Goal: Communication & Community: Answer question/provide support

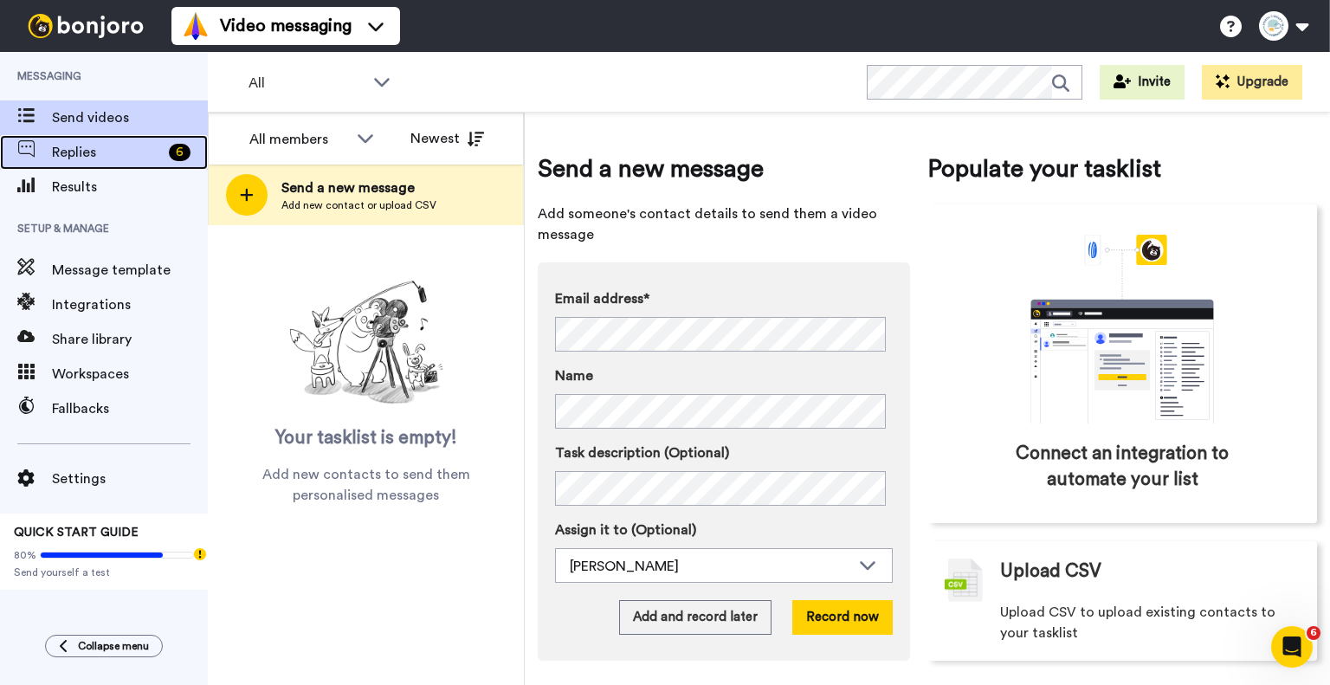
click at [152, 143] on span "Replies" at bounding box center [107, 152] width 110 height 21
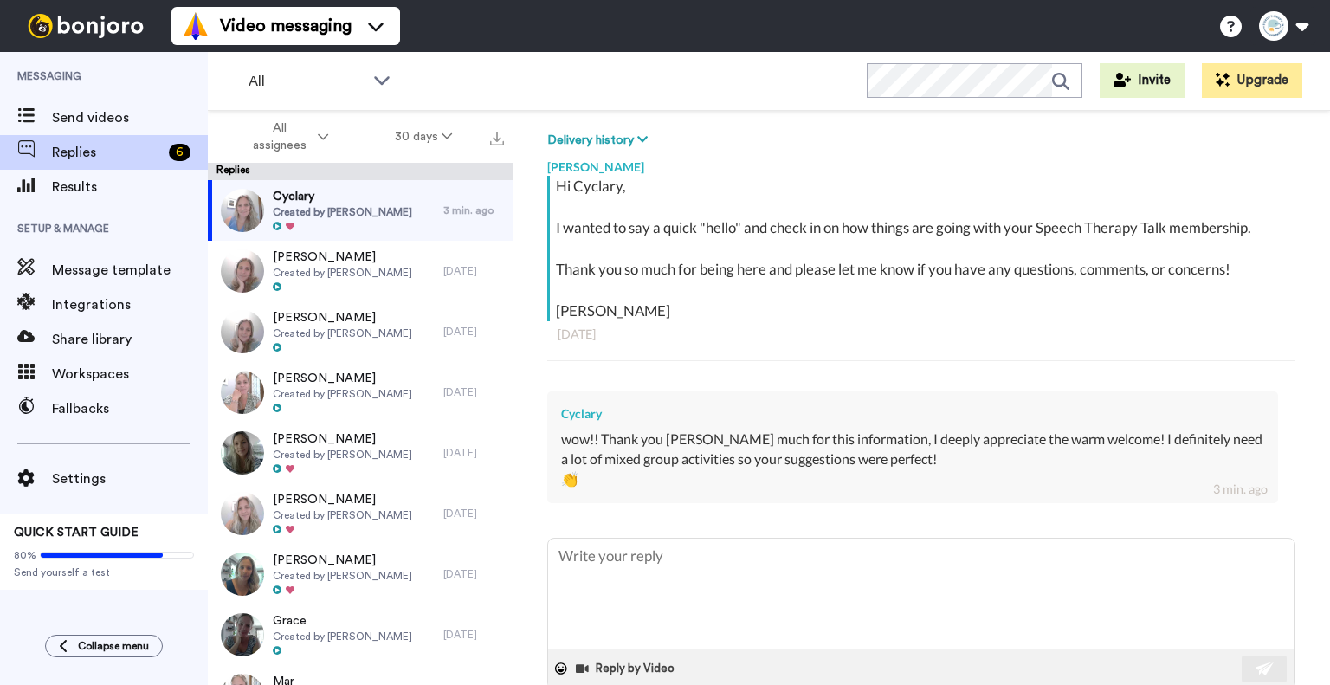
scroll to position [290, 0]
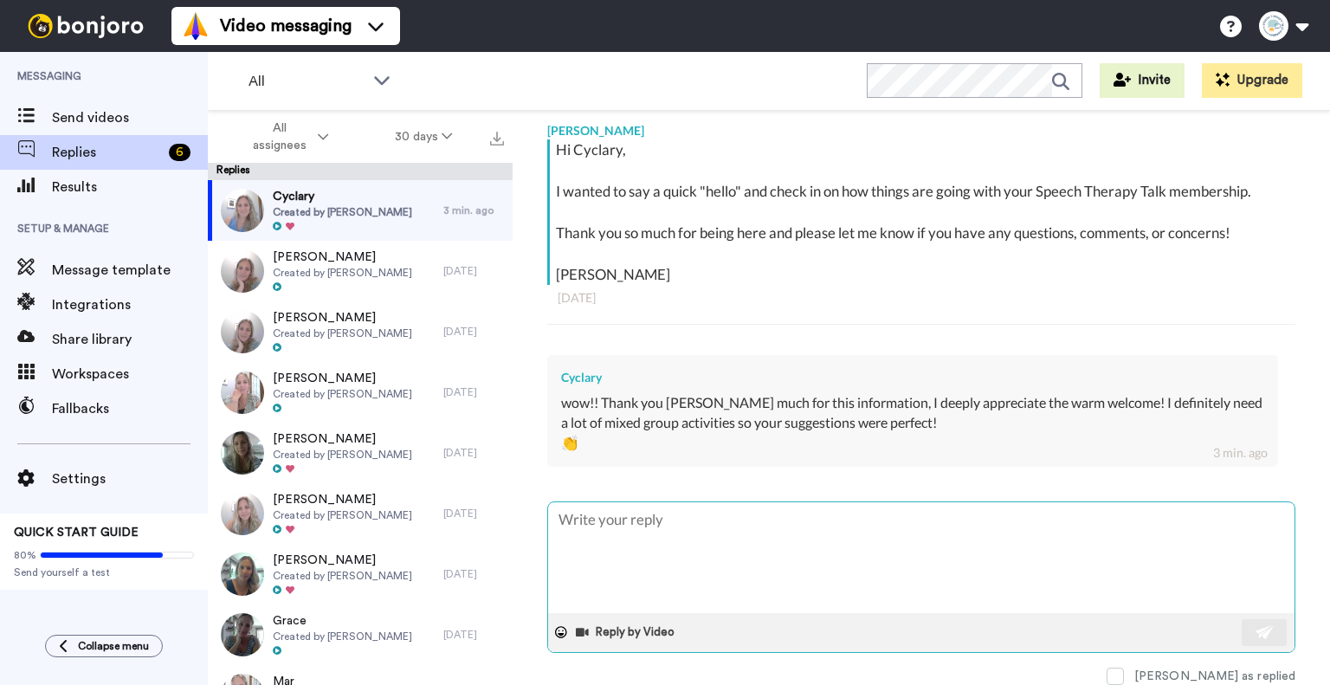
click at [821, 561] on textarea at bounding box center [921, 557] width 747 height 111
type textarea "x"
type textarea "I"
type textarea "x"
type textarea "I'"
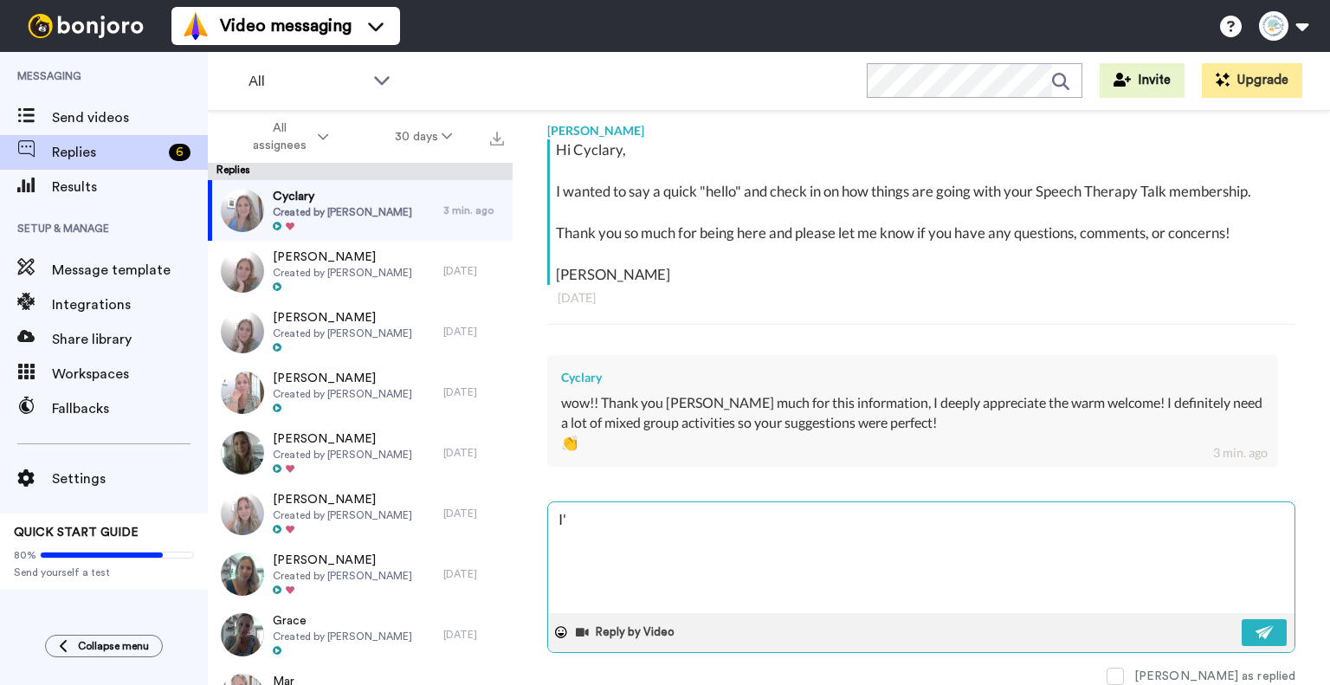
type textarea "x"
type textarea "I'"
type textarea "x"
type textarea "I'"
type textarea "x"
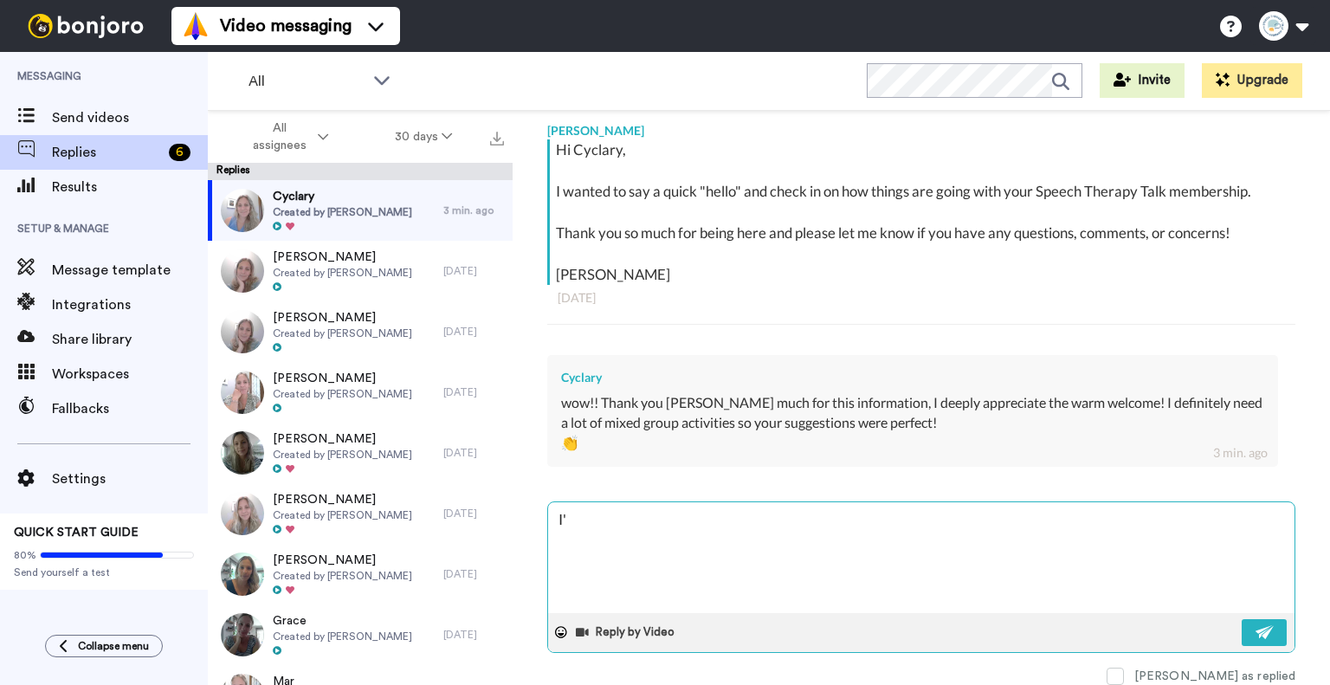
type textarea "I'm"
type textarea "x"
type textarea "I'm"
type textarea "x"
type textarea "I'm s"
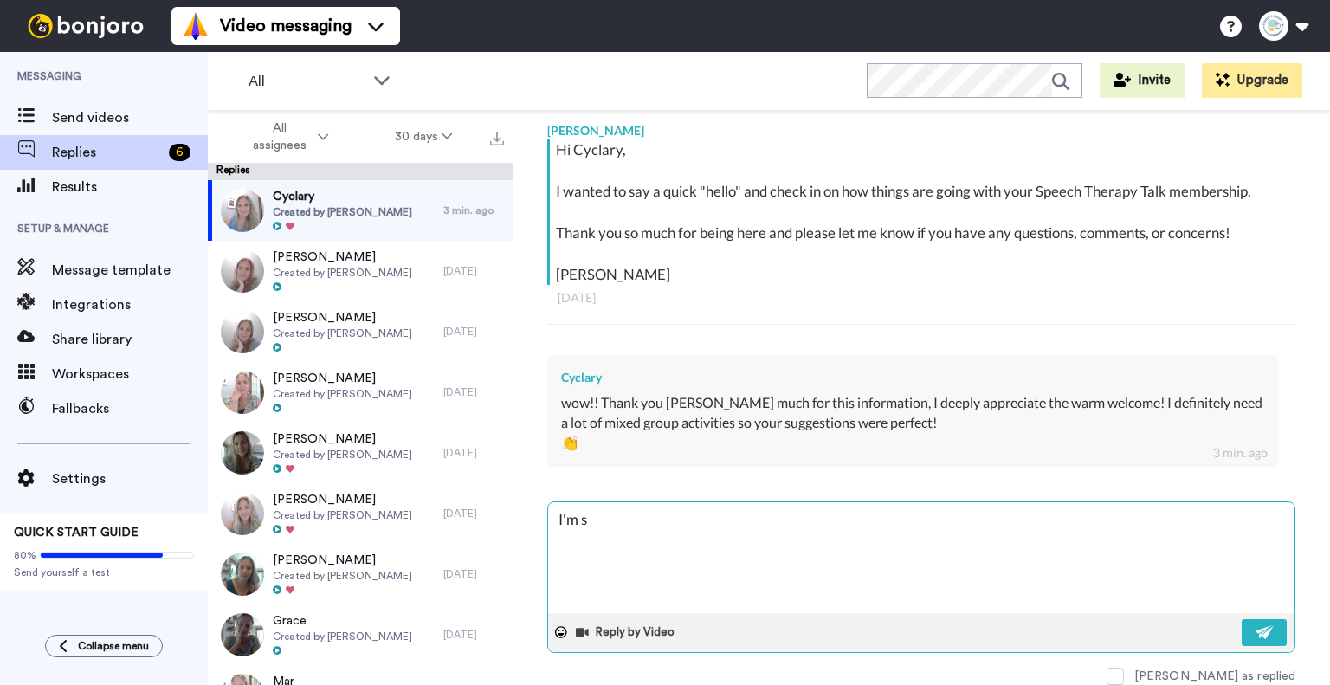
type textarea "x"
type textarea "I'm so"
type textarea "x"
type textarea "I'm so"
type textarea "x"
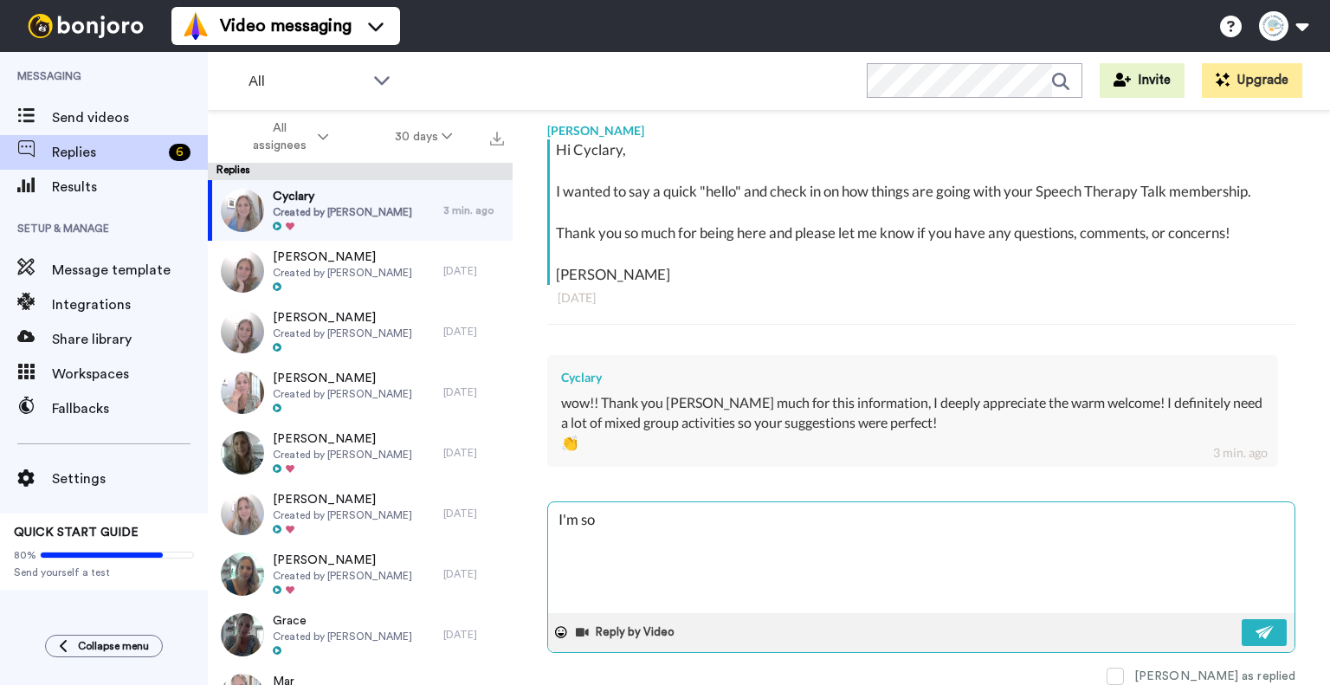
type textarea "I'm so h"
type textarea "x"
type textarea "I'm so ha"
type textarea "x"
type textarea "I'm so hap"
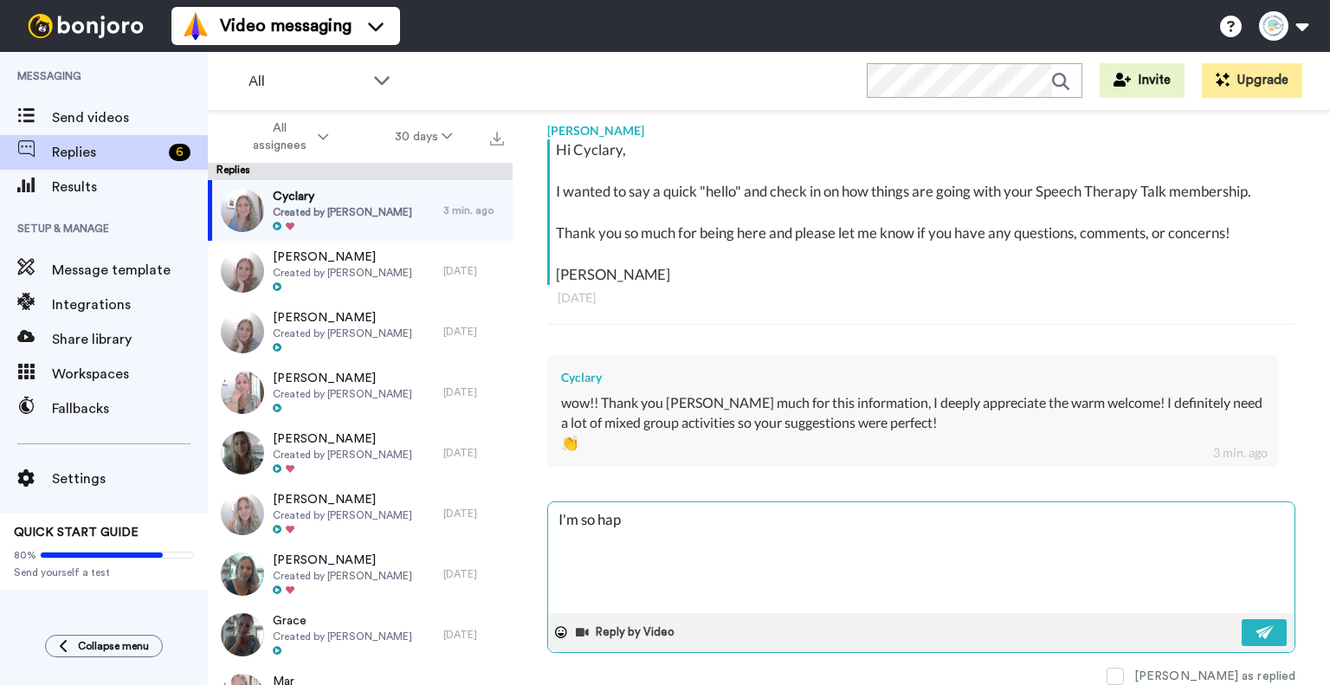
type textarea "x"
type textarea "I'm so happ"
type textarea "x"
type textarea "I'm so happy"
type textarea "x"
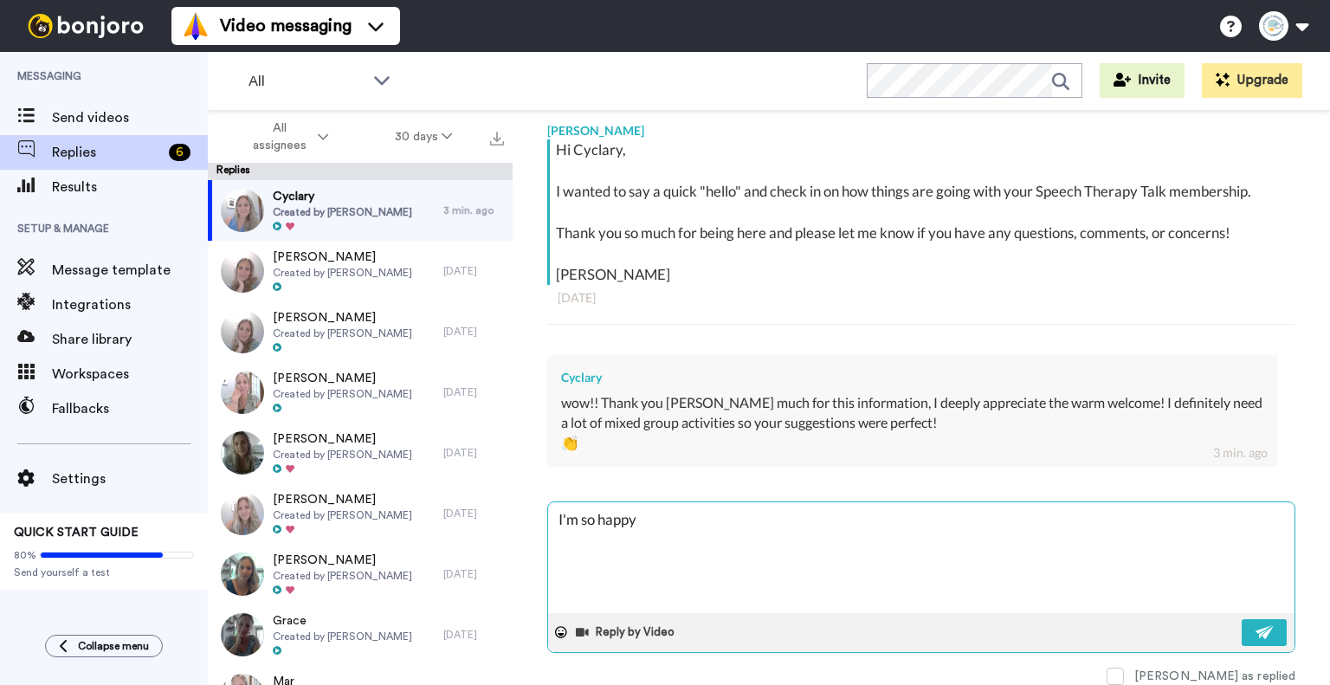
type textarea "I'm so happy"
type textarea "x"
type textarea "I'm so happy t"
type textarea "x"
type textarea "I'm so happy to"
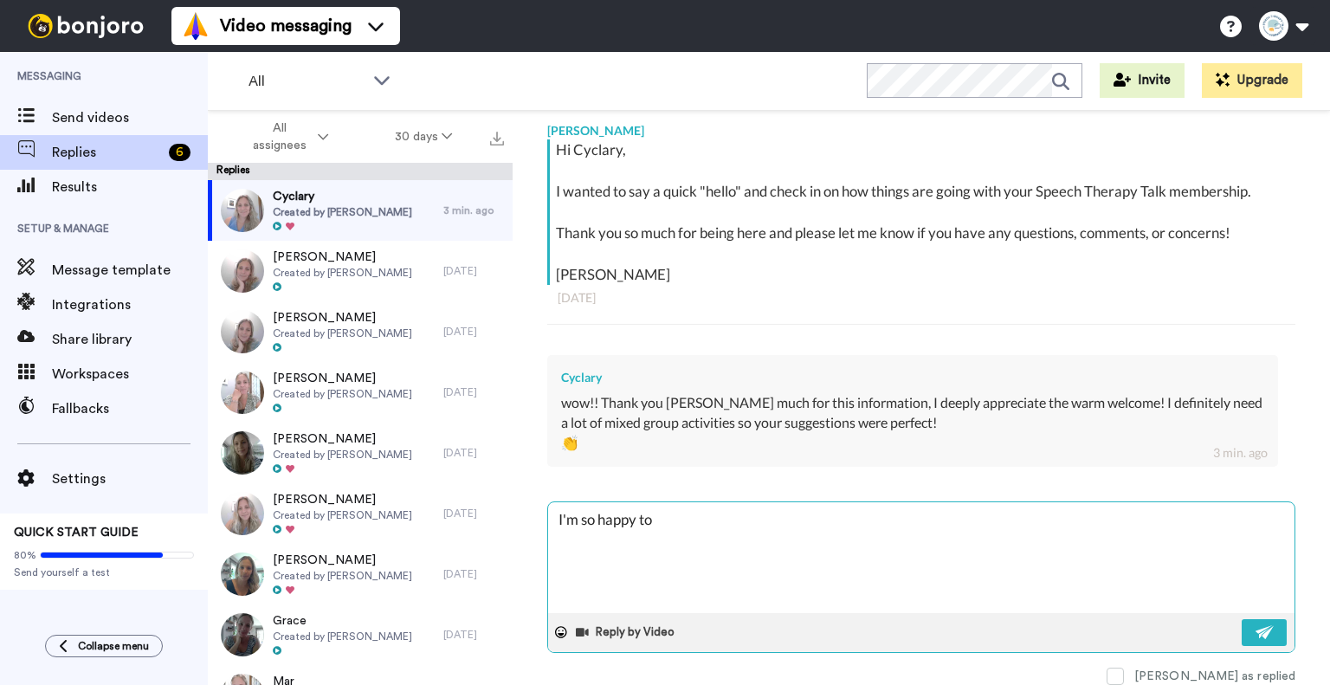
type textarea "x"
type textarea "I'm so happy to h"
type textarea "x"
type textarea "I'm so happy to he"
type textarea "x"
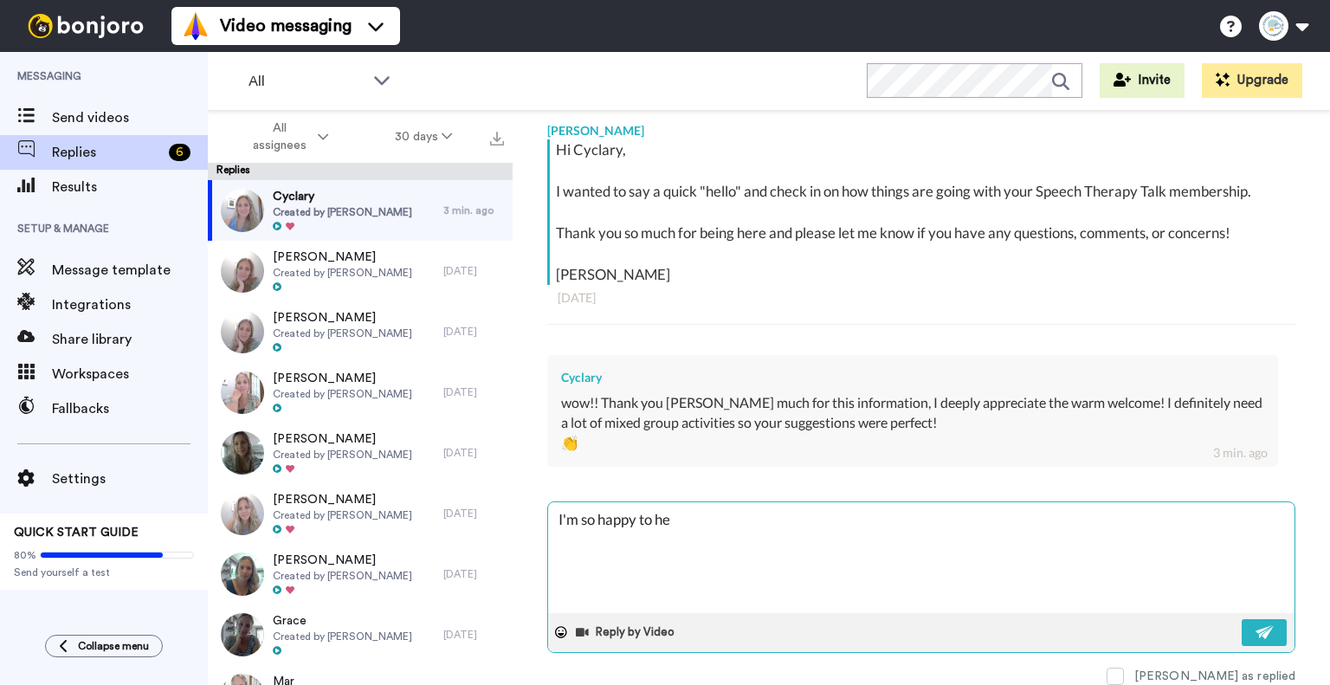
type textarea "I'm so happy to hea"
type textarea "x"
type textarea "I'm so happy to hear"
type textarea "x"
type textarea "I'm so happy to hear"
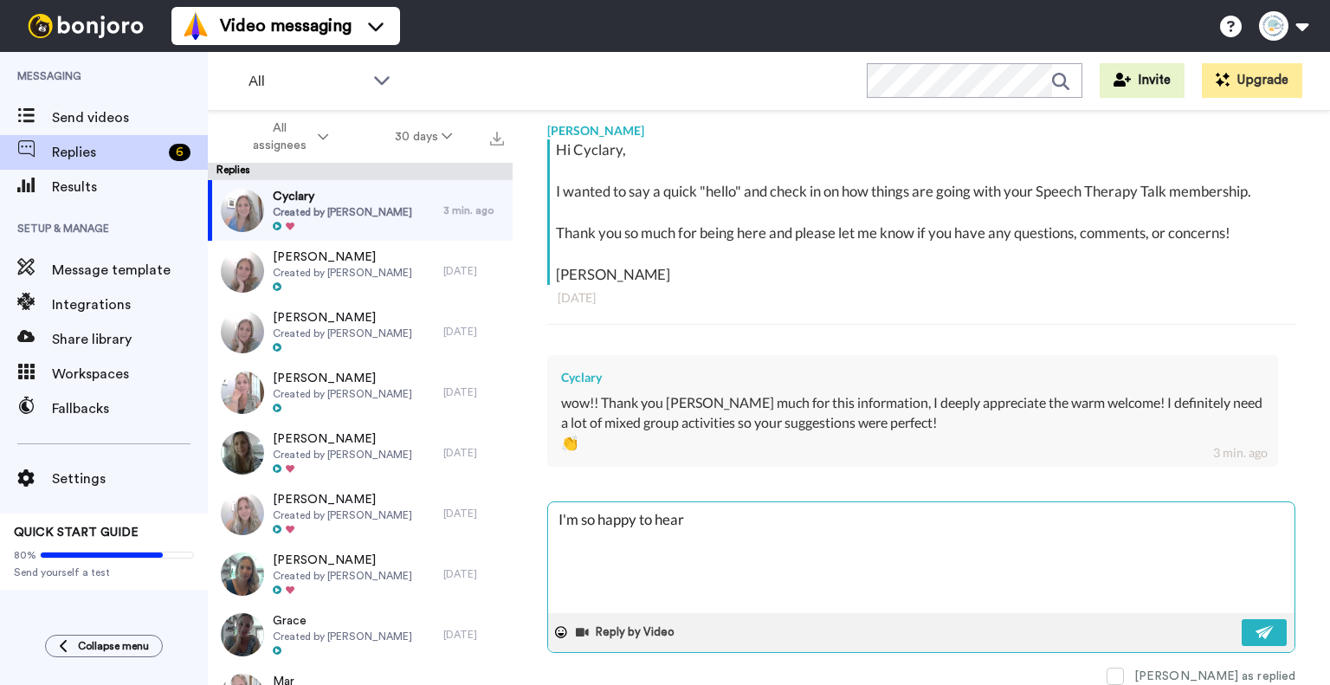
type textarea "x"
type textarea "I'm so happy to hear t"
type textarea "x"
type textarea "I'm so happy to hear th"
type textarea "x"
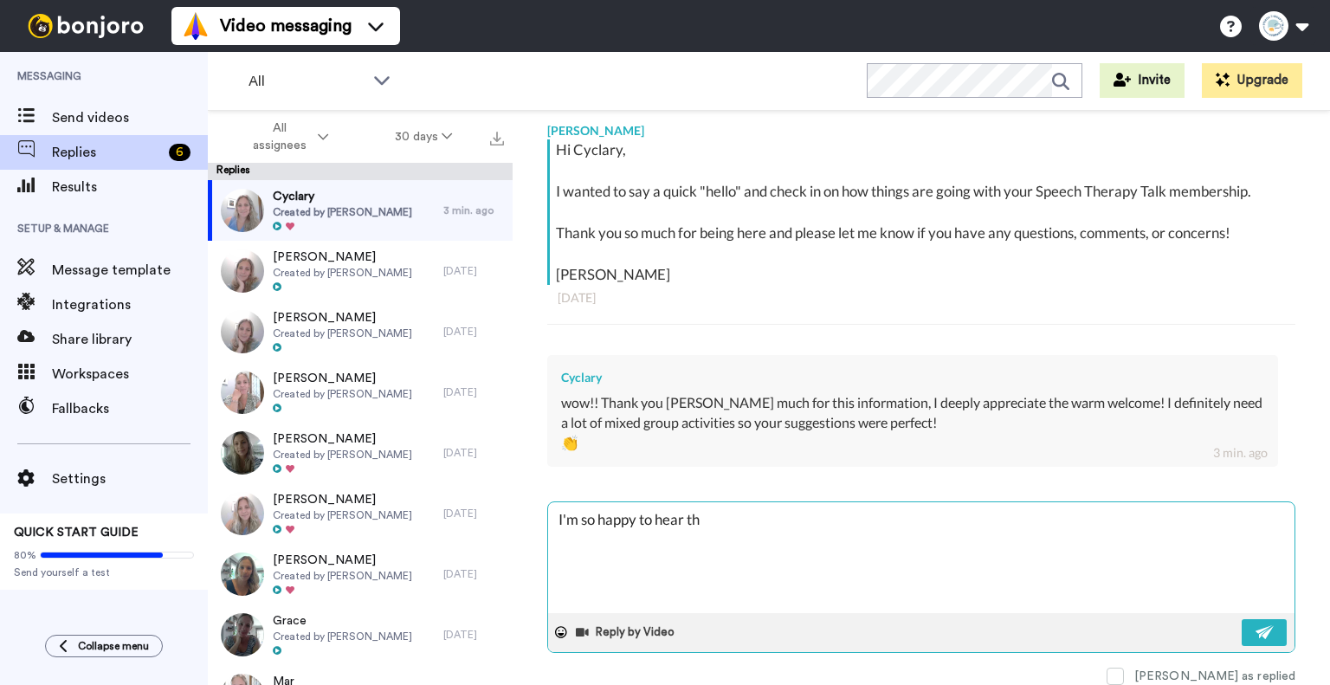
type textarea "I'm so happy to hear tha"
type textarea "x"
type textarea "I'm so happy to hear that"
type textarea "x"
type textarea "I'm so happy to hear that."
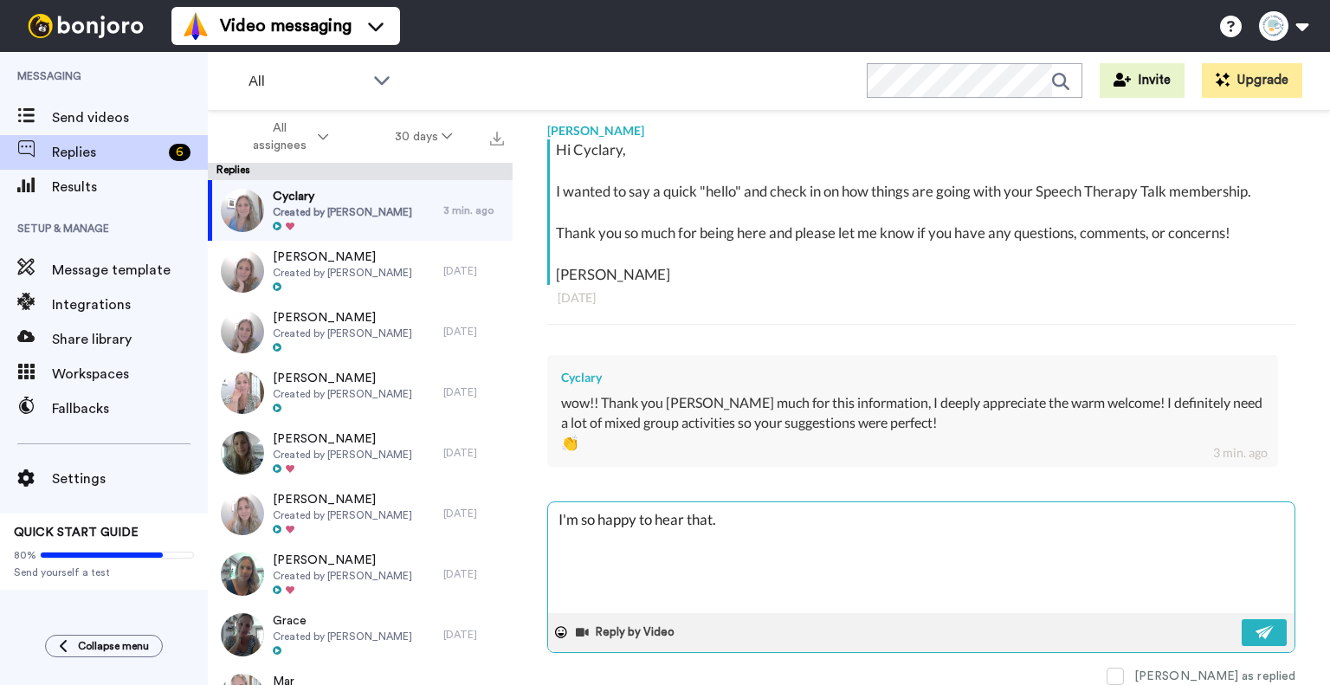
type textarea "x"
type textarea "I'm so happy to hear that."
type textarea "x"
type textarea "I'm so happy to hear that. Ha"
type textarea "x"
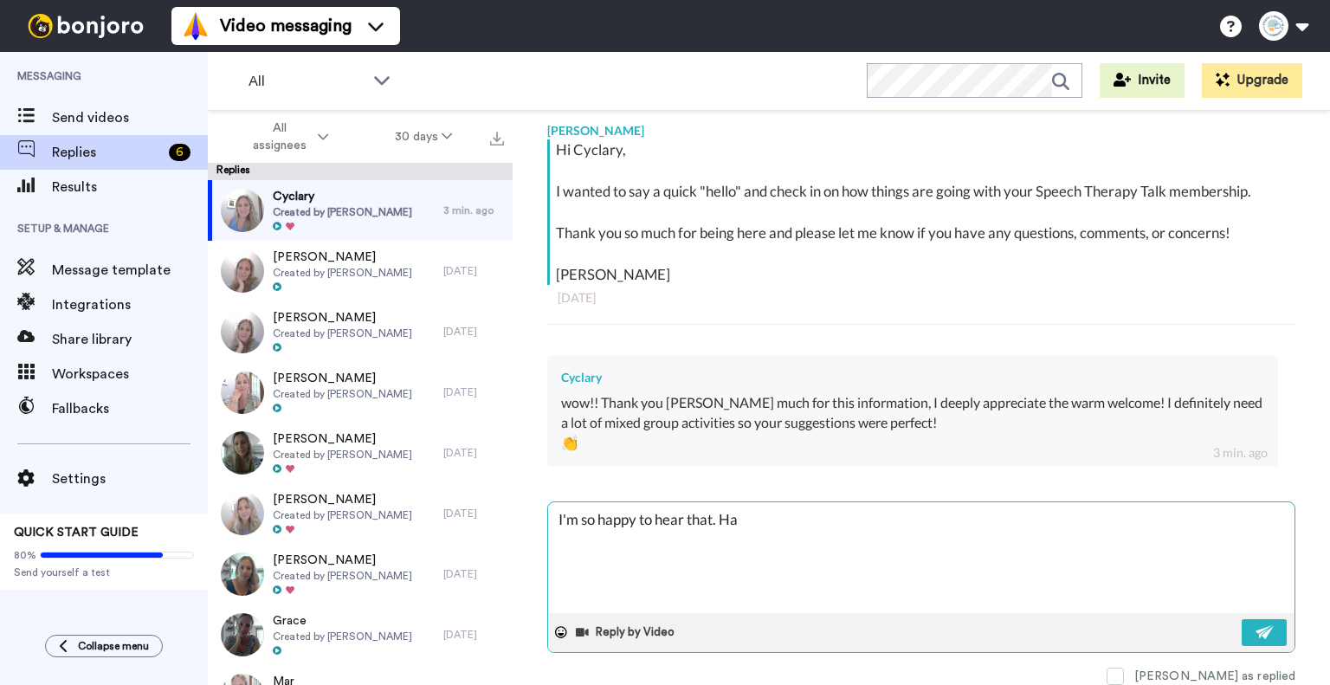
type textarea "I'm so happy to hear that. Hav"
type textarea "x"
type textarea "I'm so happy to hear that. Have"
type textarea "x"
type textarea "I'm so happy to hear that. Have"
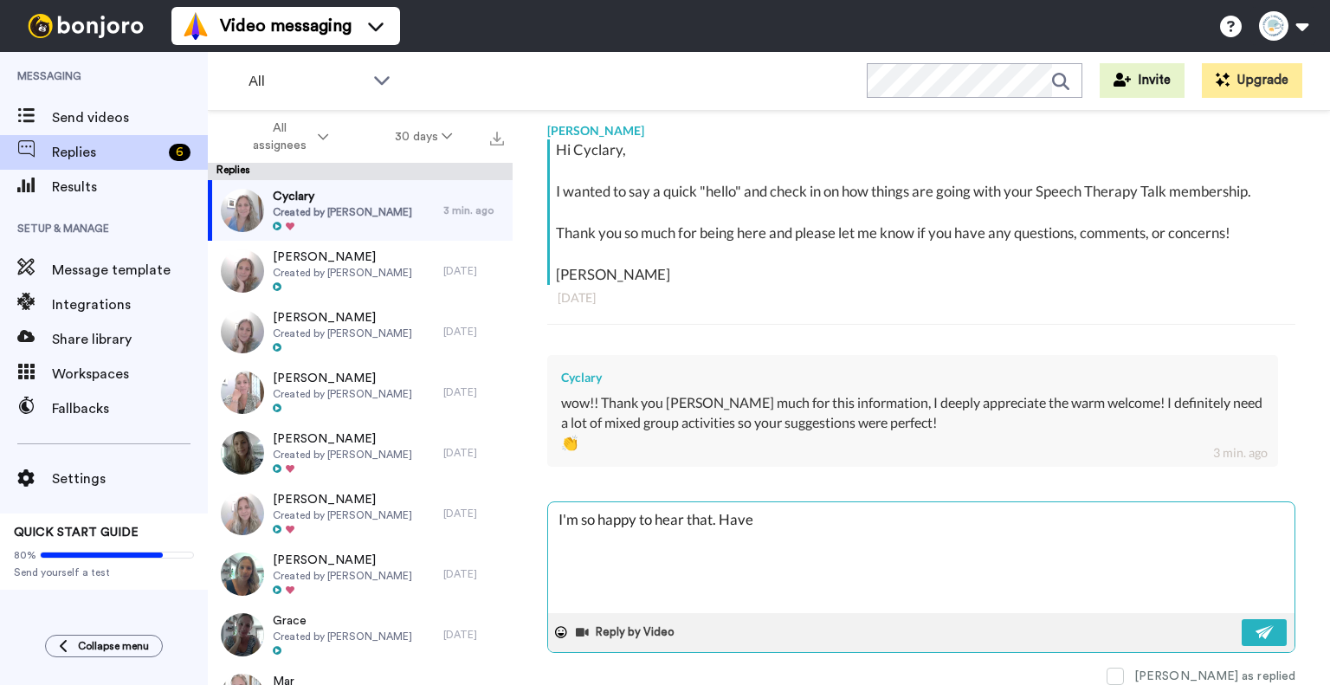
type textarea "x"
type textarea "I'm so happy to hear that. Have a"
type textarea "x"
type textarea "I'm so happy to hear that. Have a"
type textarea "x"
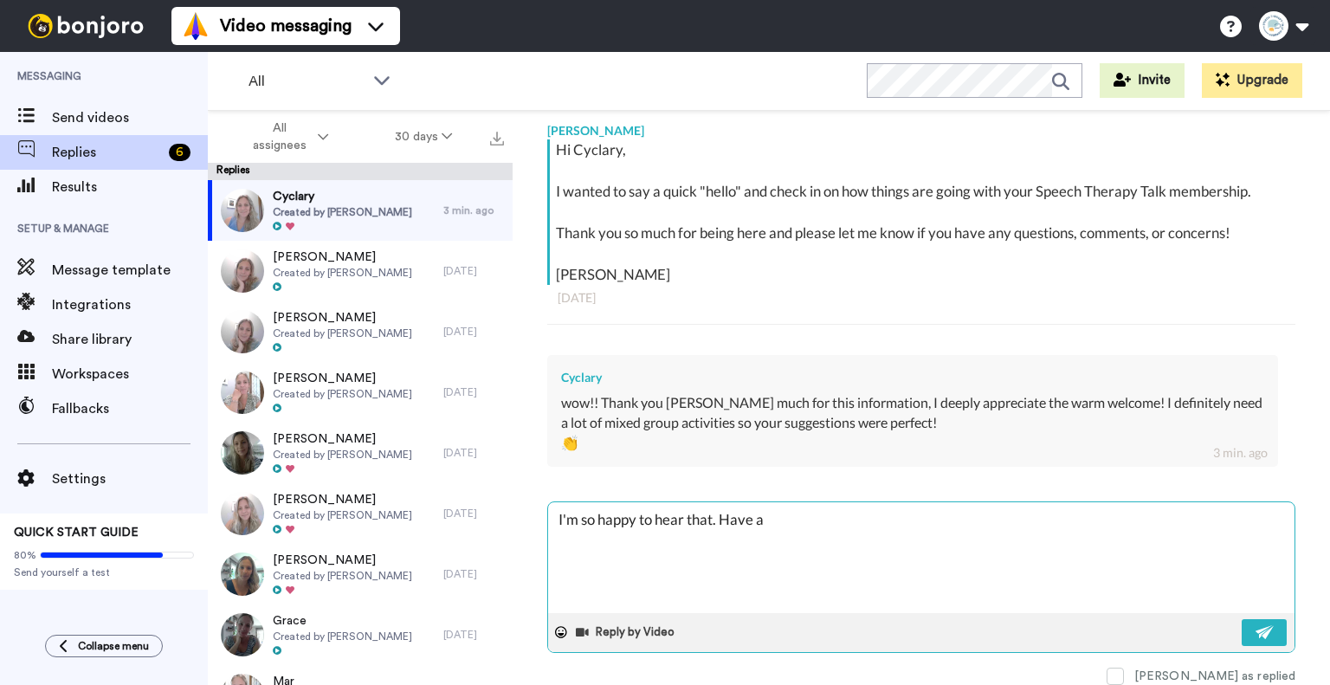
type textarea "I'm so happy to hear that. Have a g"
type textarea "x"
type textarea "I'm so happy to hear that. Have a gr"
type textarea "x"
type textarea "I'm so happy to hear that. Have a gre"
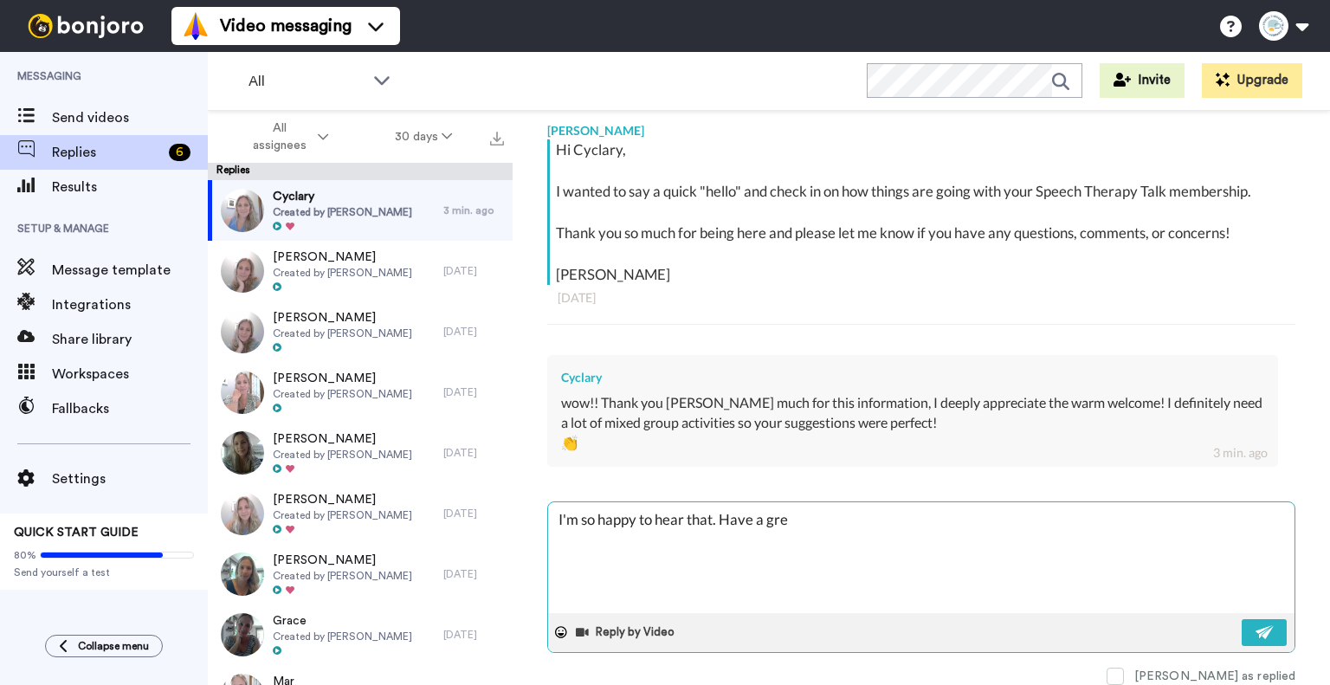
type textarea "x"
type textarea "I'm so happy to hear that. Have a grea"
type textarea "x"
type textarea "I'm so happy to hear that. Have a great"
type textarea "x"
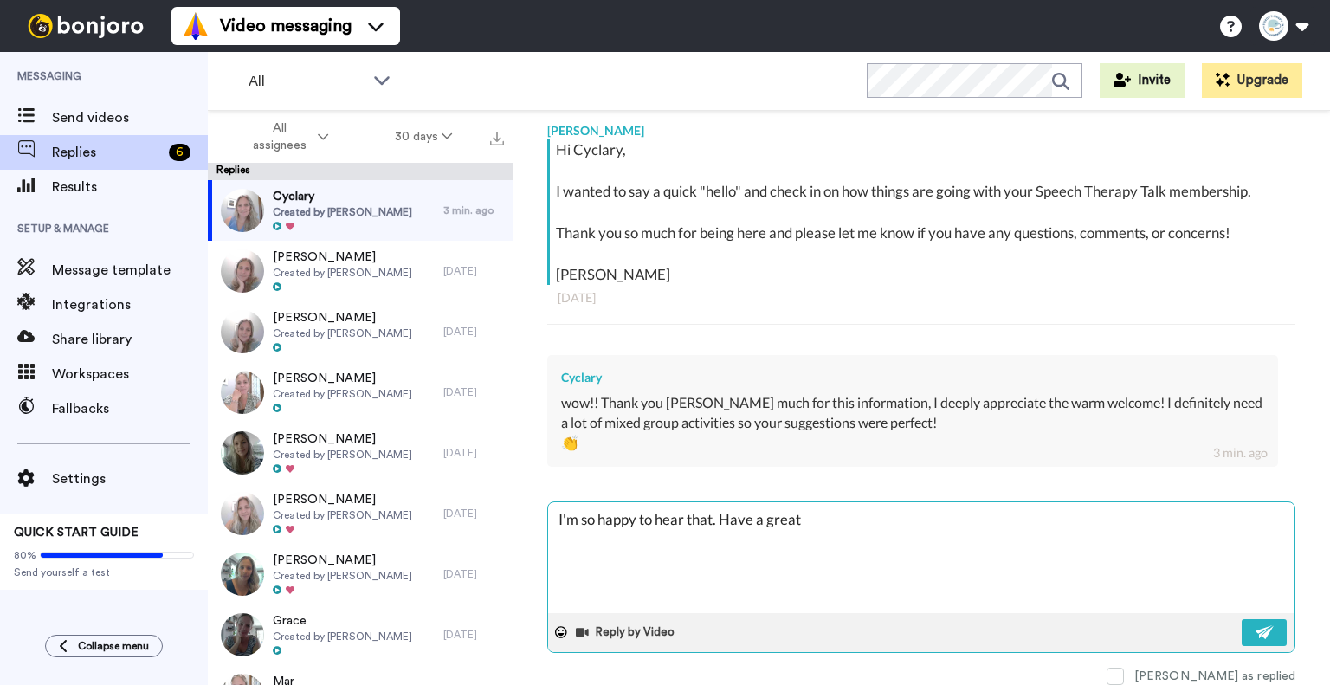
type textarea "I'm so happy to hear that. Have a great j"
type textarea "x"
type textarea "I'm so happy to hear that. Have a great jd"
type textarea "x"
type textarea "I'm so happy to hear that. Have a great jda"
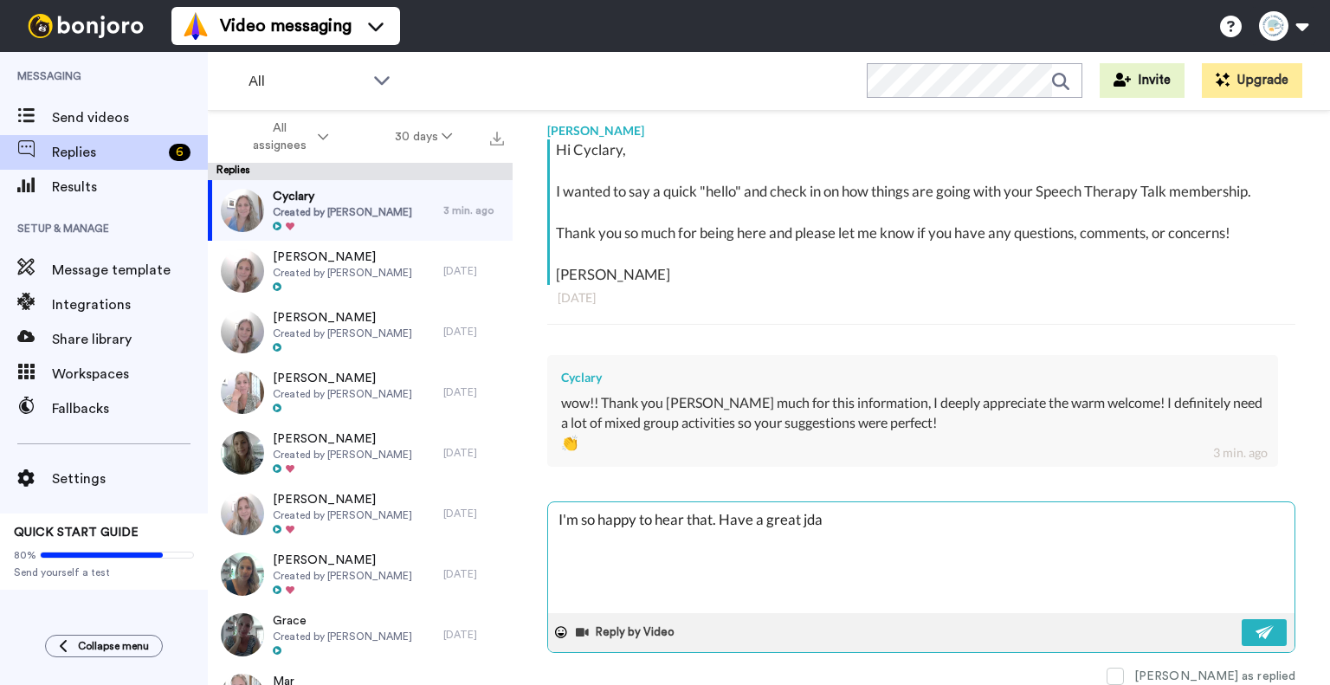
type textarea "x"
type textarea "I'm so happy to hear that. Have a great jday"
type textarea "x"
type textarea "I'm so happy to hear that. Have a great jda"
type textarea "x"
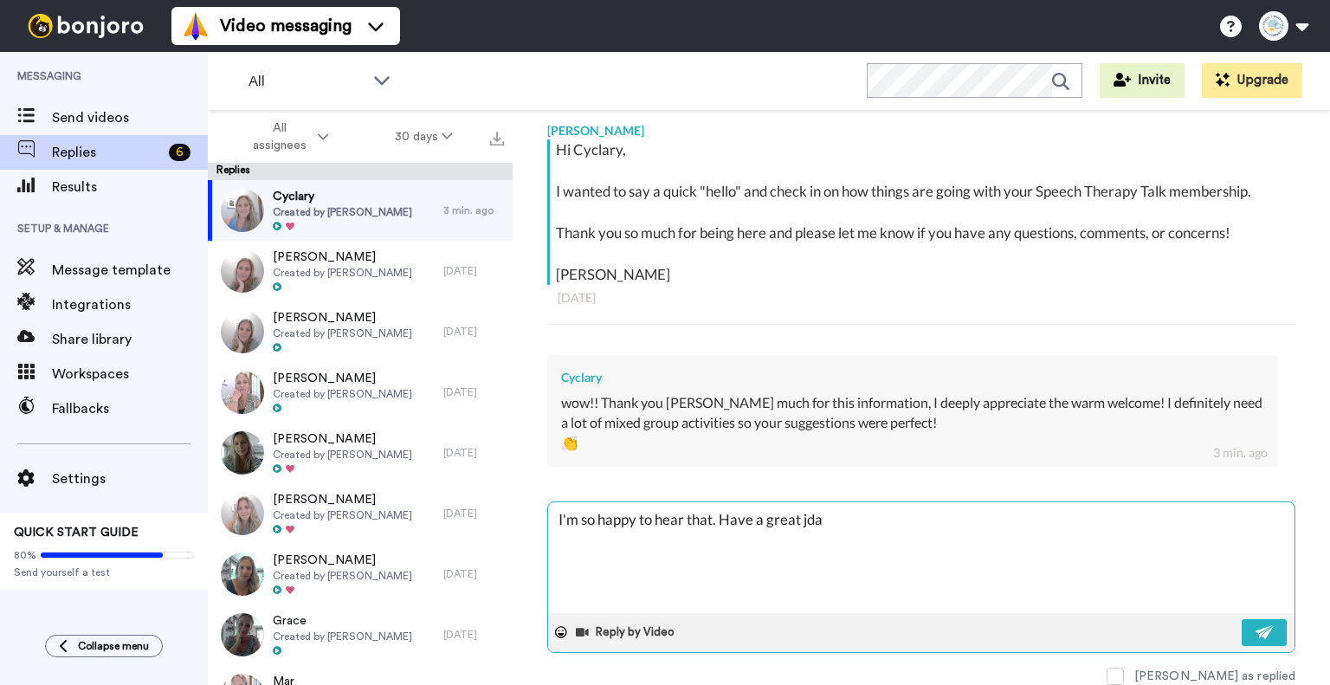
type textarea "I'm so happy to hear that. Have a great jd"
type textarea "x"
type textarea "I'm so happy to hear that. Have a great j"
type textarea "x"
type textarea "I'm so happy to hear that. Have a great d"
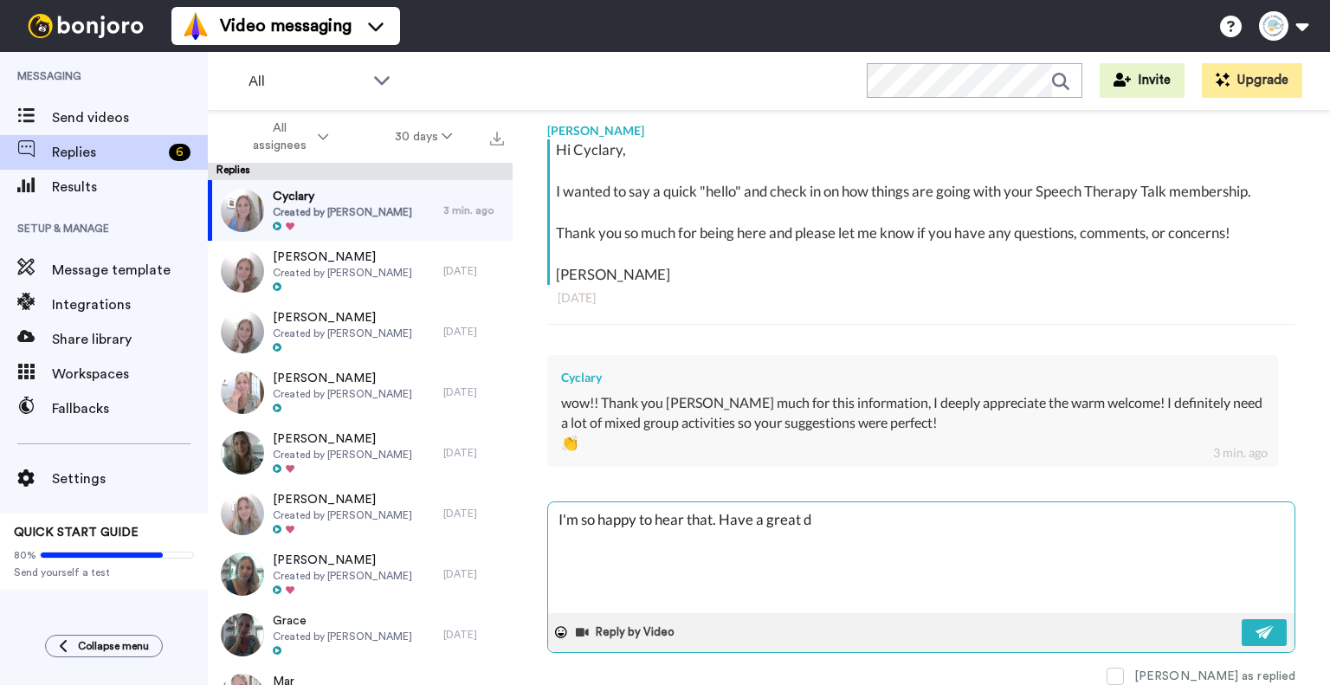
type textarea "x"
type textarea "I'm so happy to hear that. Have a great da"
type textarea "x"
type textarea "I'm so happy to hear that. Have a great day"
type textarea "x"
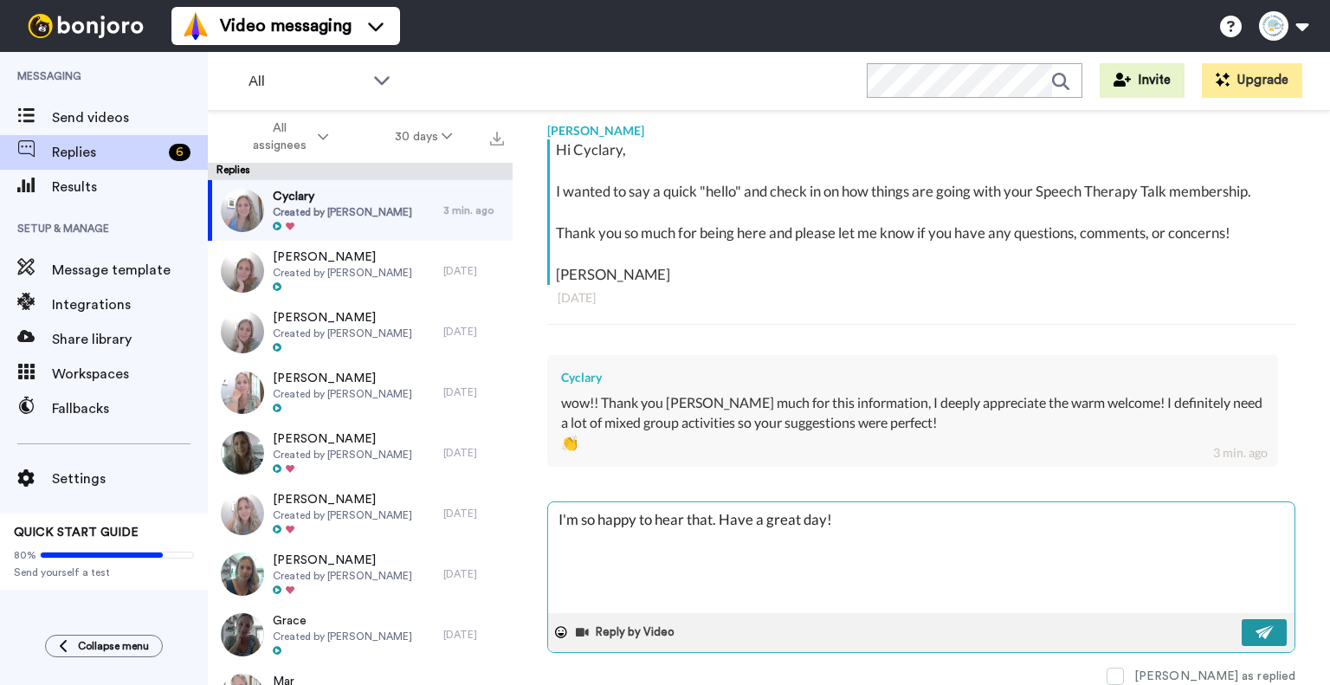
type textarea "I'm so happy to hear that. Have a great day!"
click at [1256, 630] on img at bounding box center [1265, 632] width 19 height 14
type textarea "x"
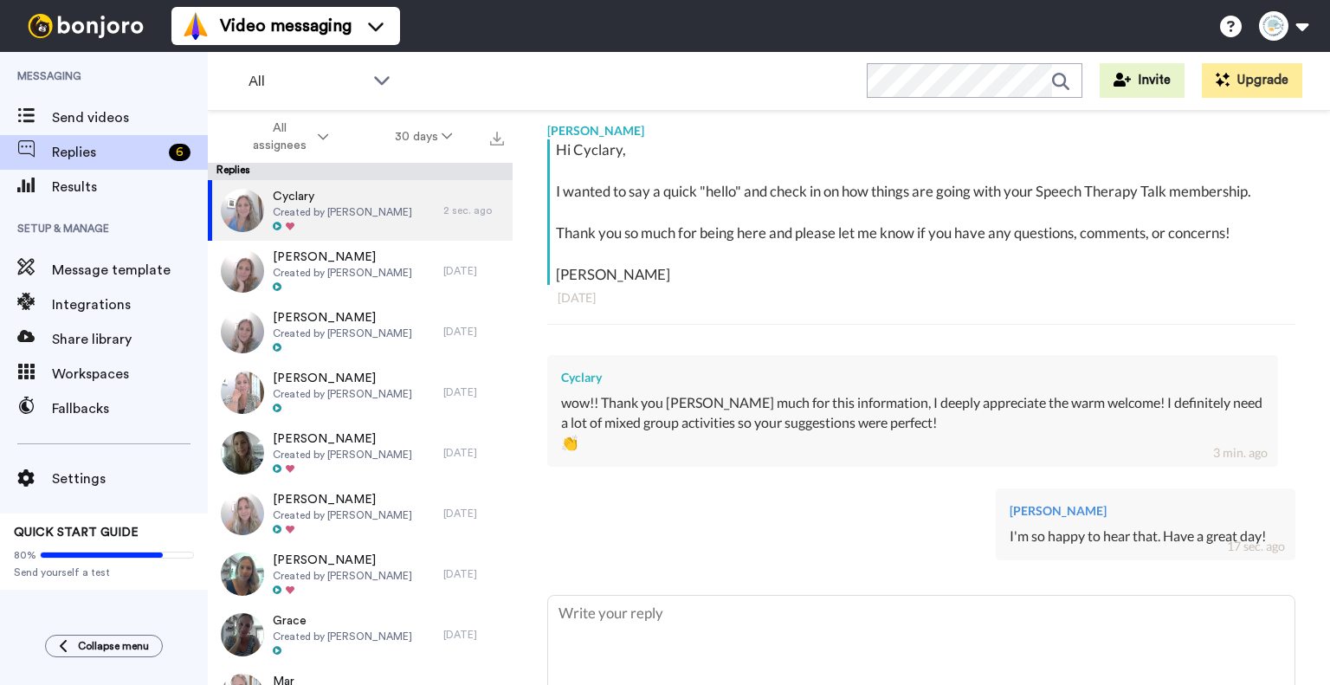
type textarea "x"
